Goal: Find specific page/section: Find specific page/section

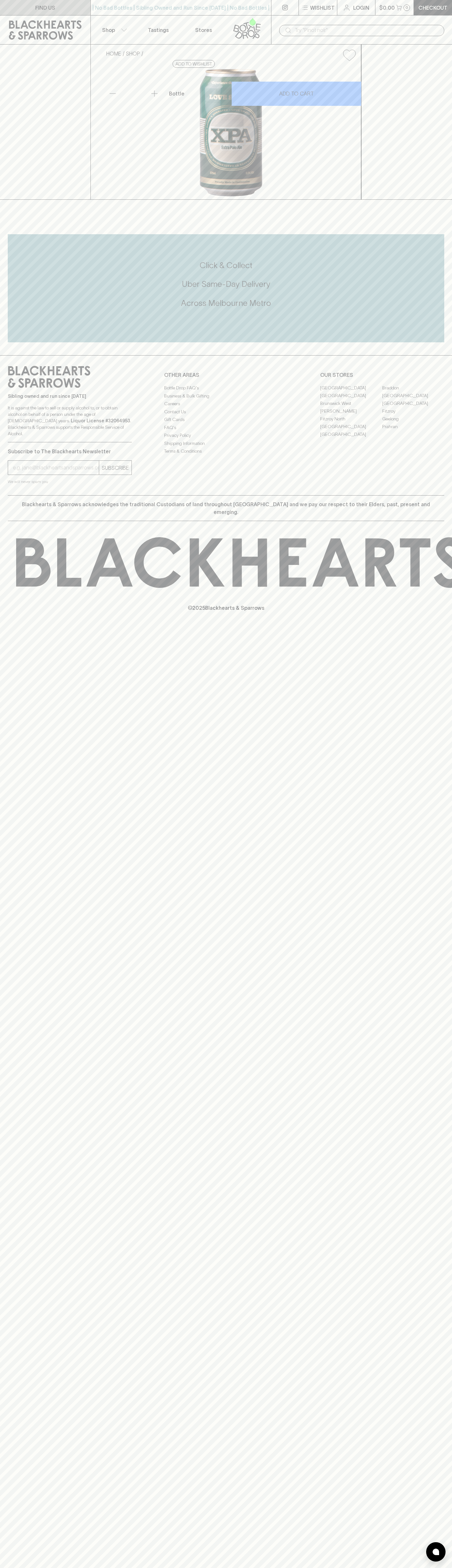
click at [65, 15] on link "FIND US" at bounding box center [45, 7] width 90 height 15
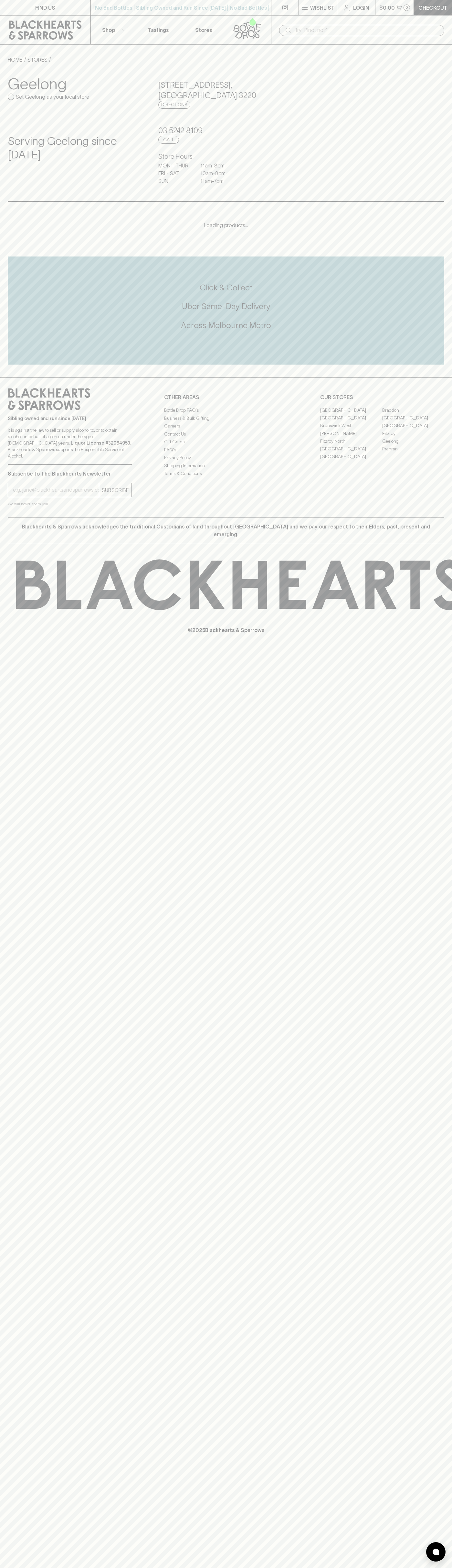
click at [107, 1567] on html "FIND US | No Bad Bottles | Sibling Owned and Run Since 2006 | No Bad Bottles | …" at bounding box center [226, 784] width 452 height 1568
click at [21, 592] on icon at bounding box center [34, 584] width 34 height 48
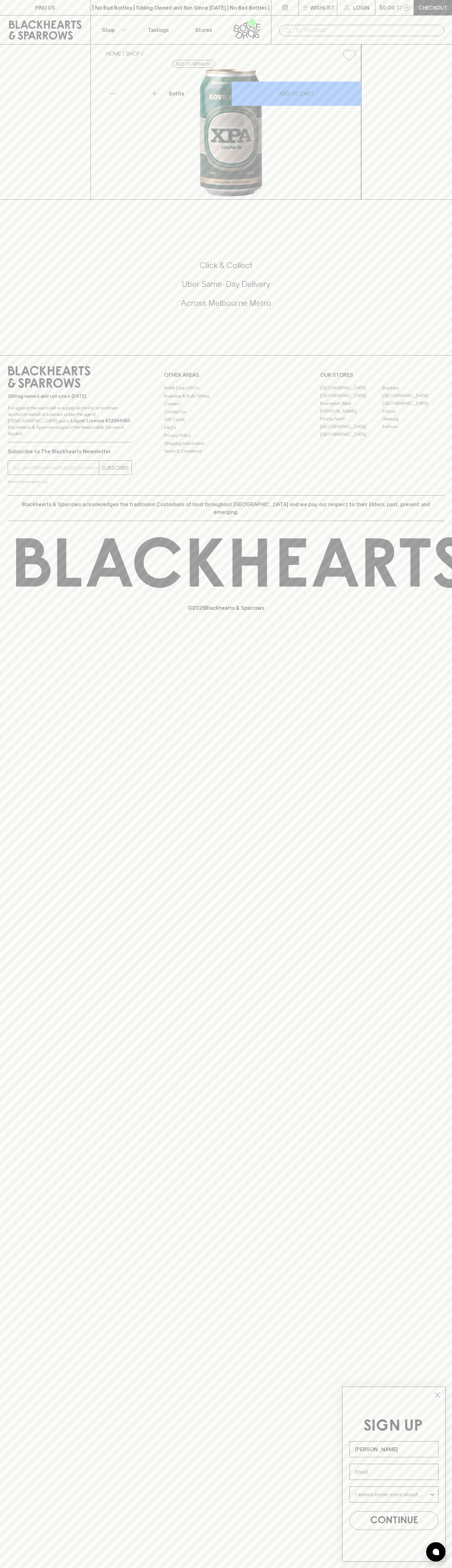
type input "John Smith"
